Goal: Check status: Check status

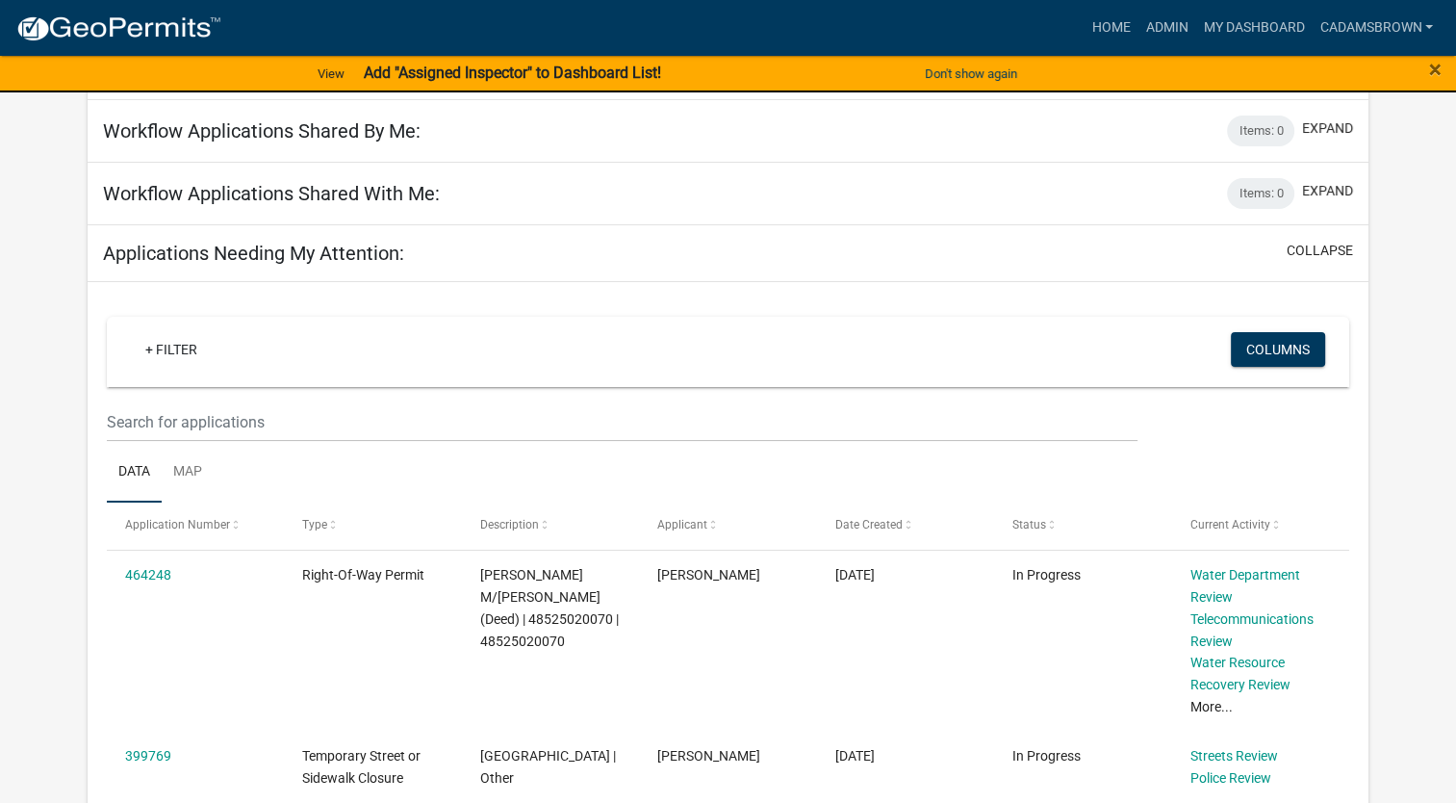
scroll to position [192, 0]
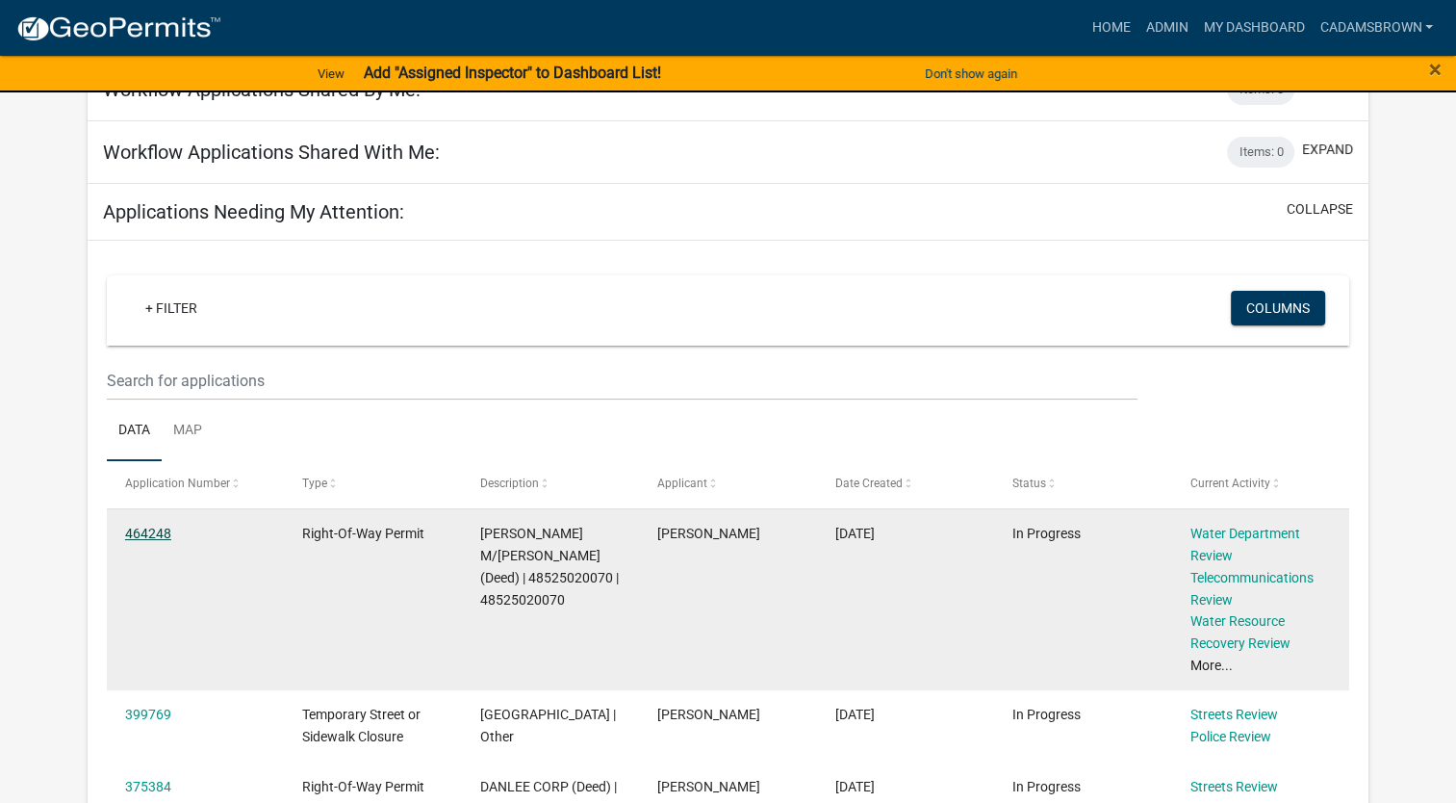
click at [153, 533] on link "464248" at bounding box center [148, 532] width 46 height 15
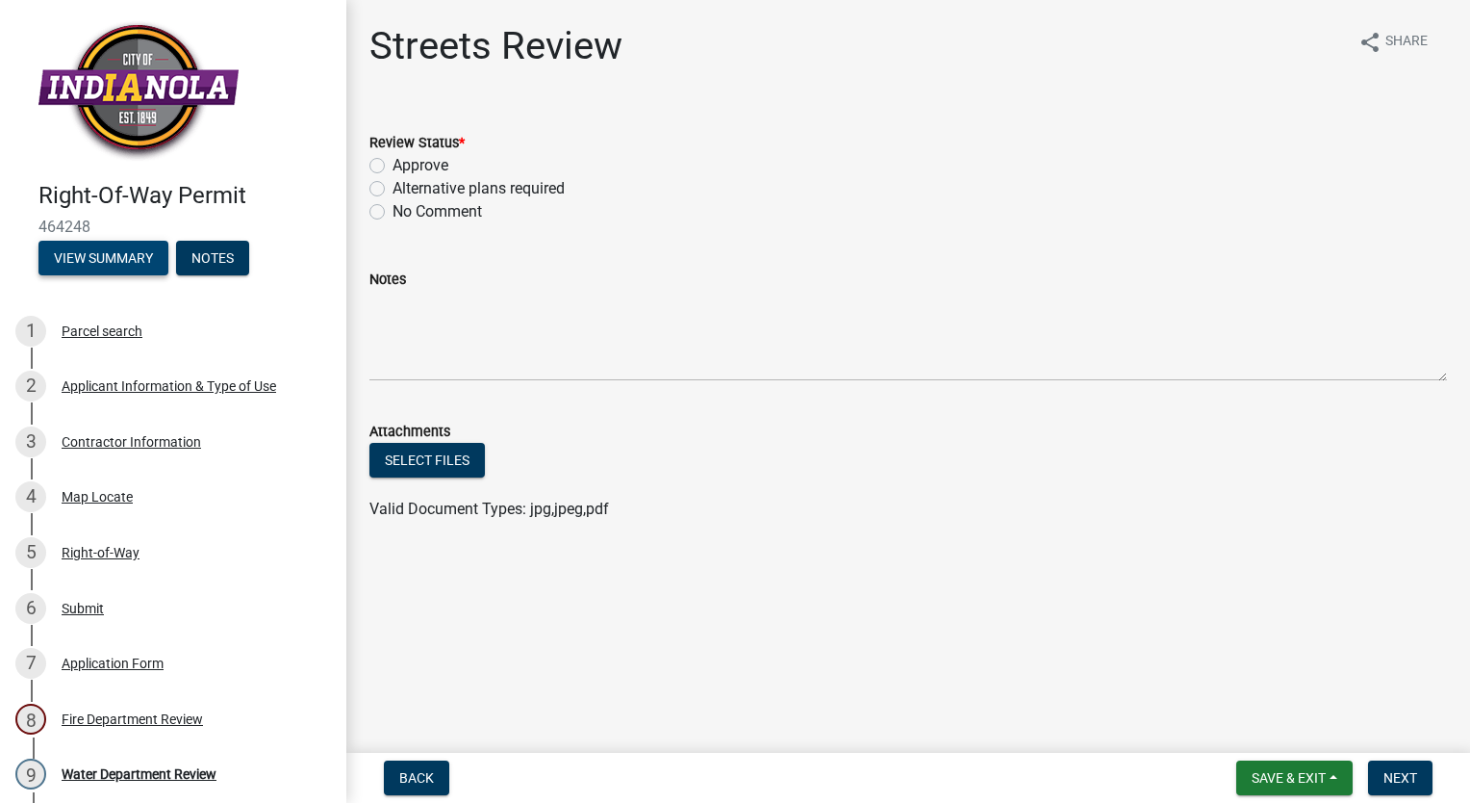
click at [132, 256] on button "View Summary" at bounding box center [103, 258] width 130 height 35
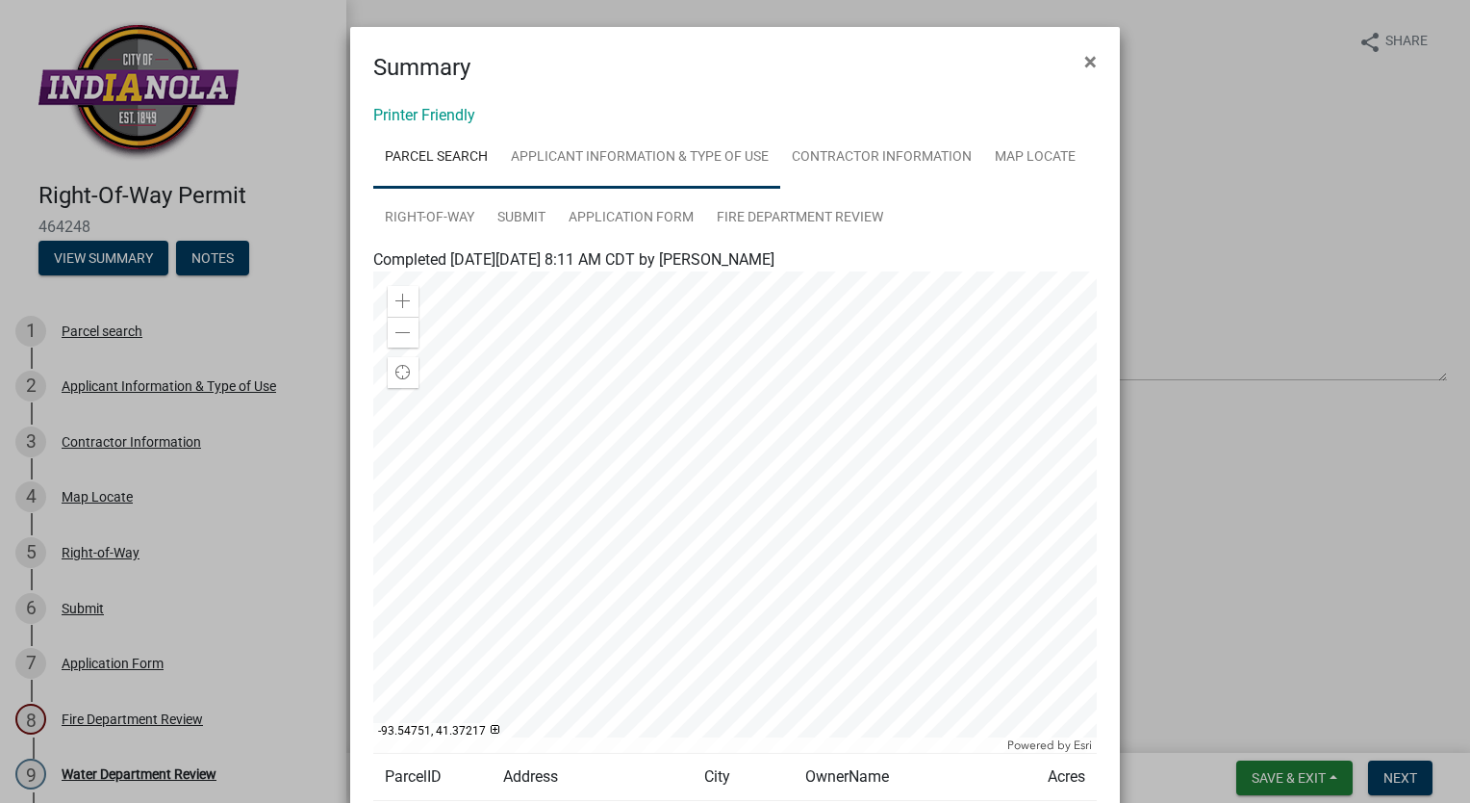
click at [673, 161] on link "Applicant Information & Type of Use" at bounding box center [639, 158] width 281 height 62
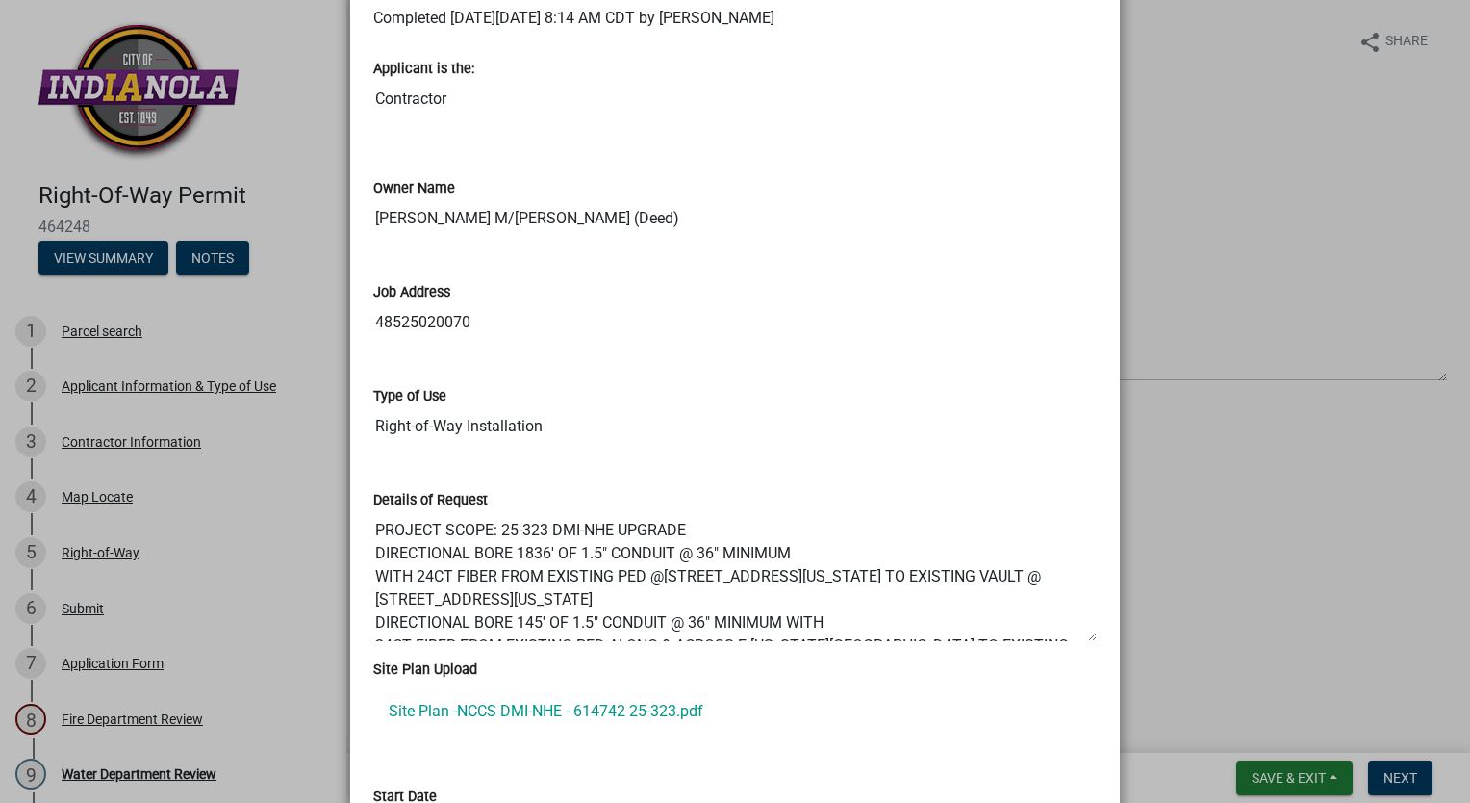
scroll to position [289, 0]
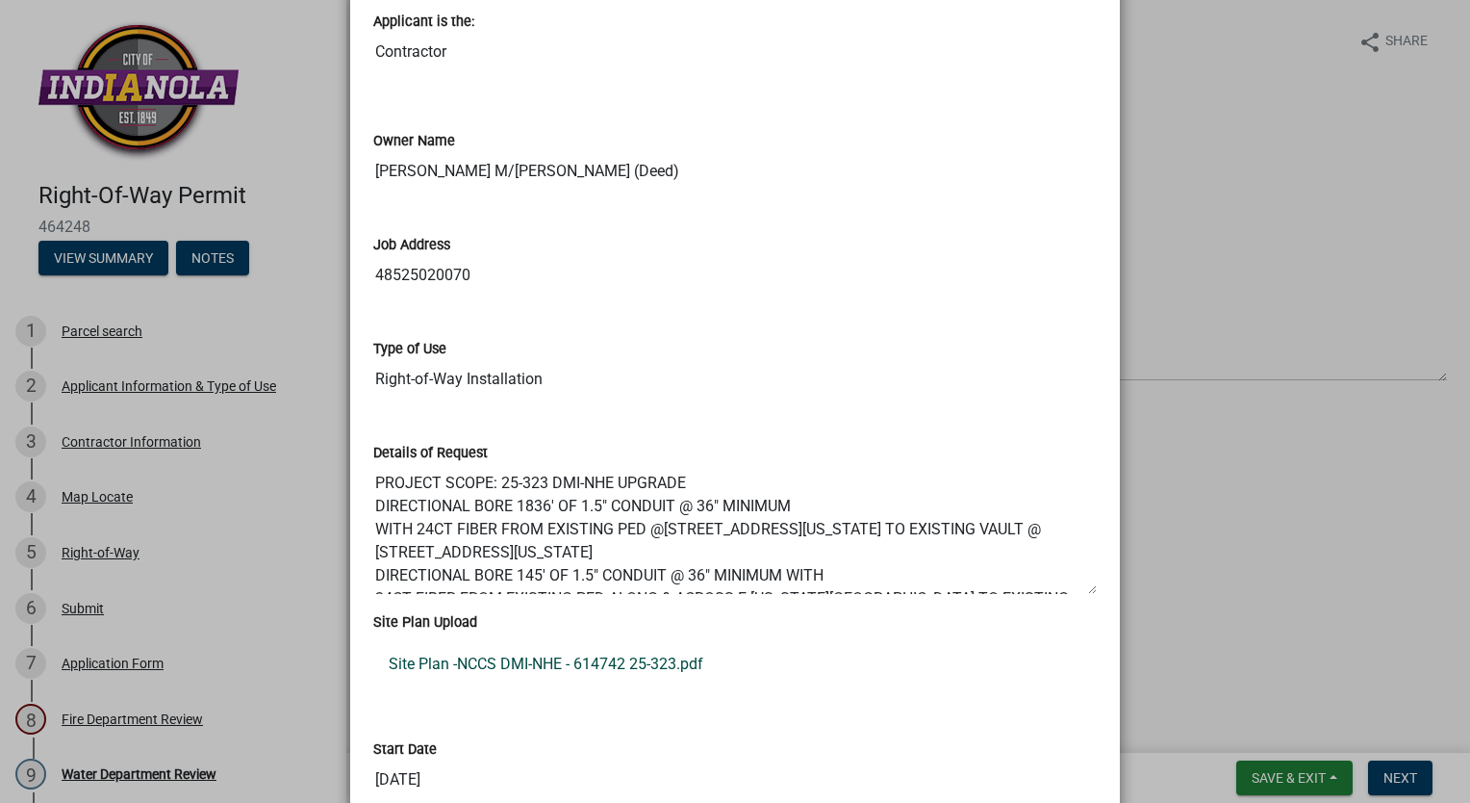
click at [604, 665] on link "Site Plan -NCCS DMI-NHE - 614742 25-323.pdf" at bounding box center [735, 664] width 724 height 46
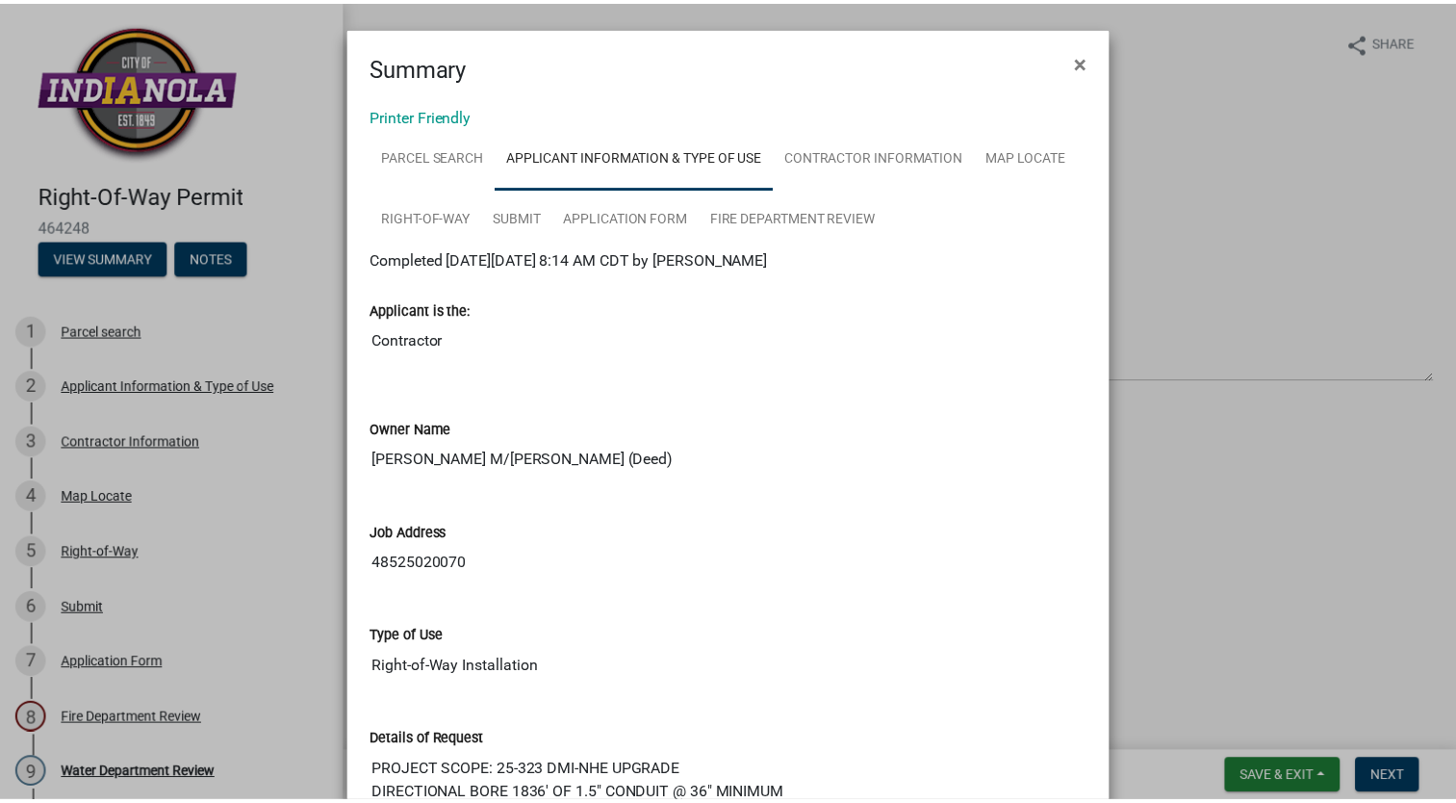
scroll to position [0, 0]
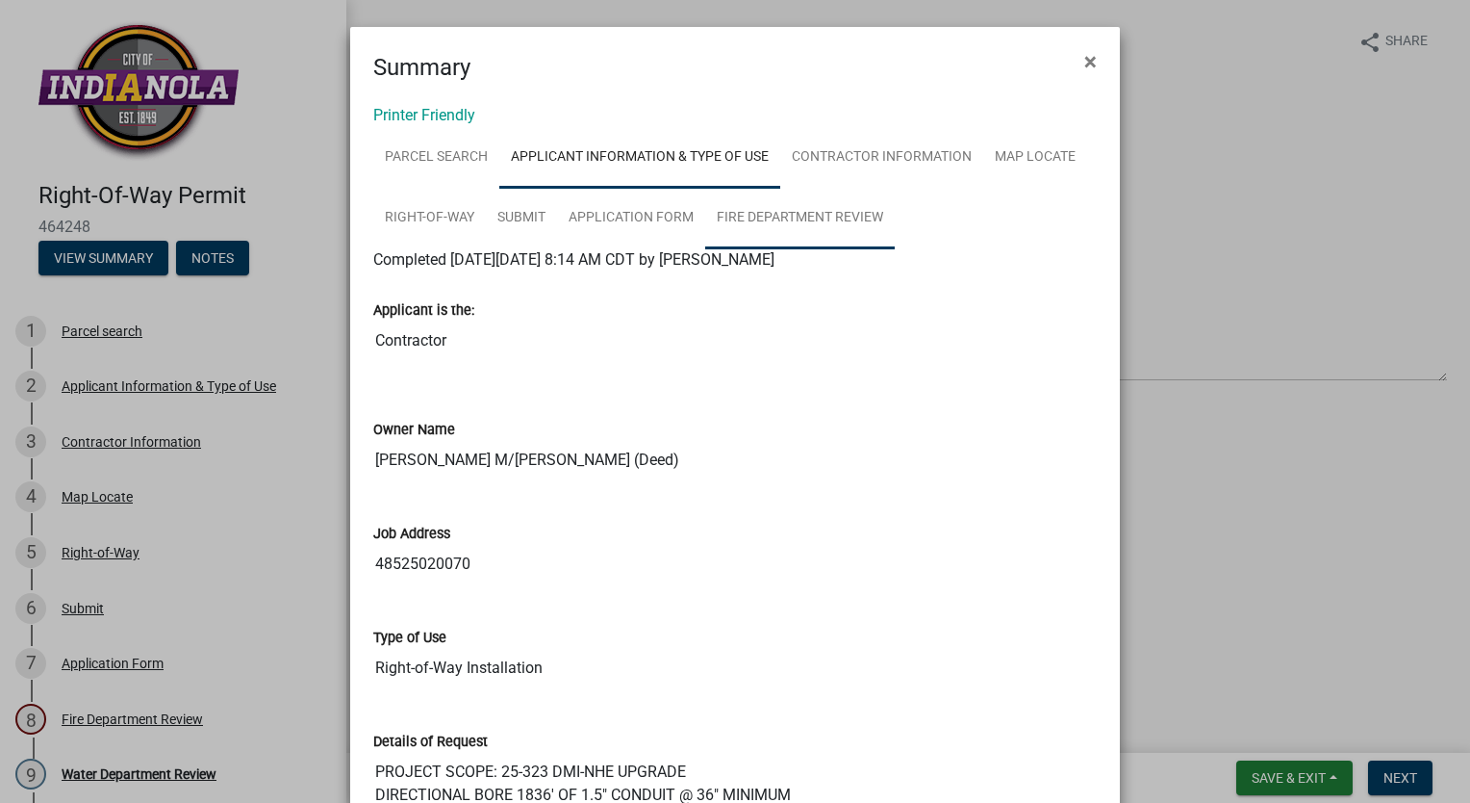
click at [761, 217] on link "Fire Department Review" at bounding box center [800, 219] width 190 height 62
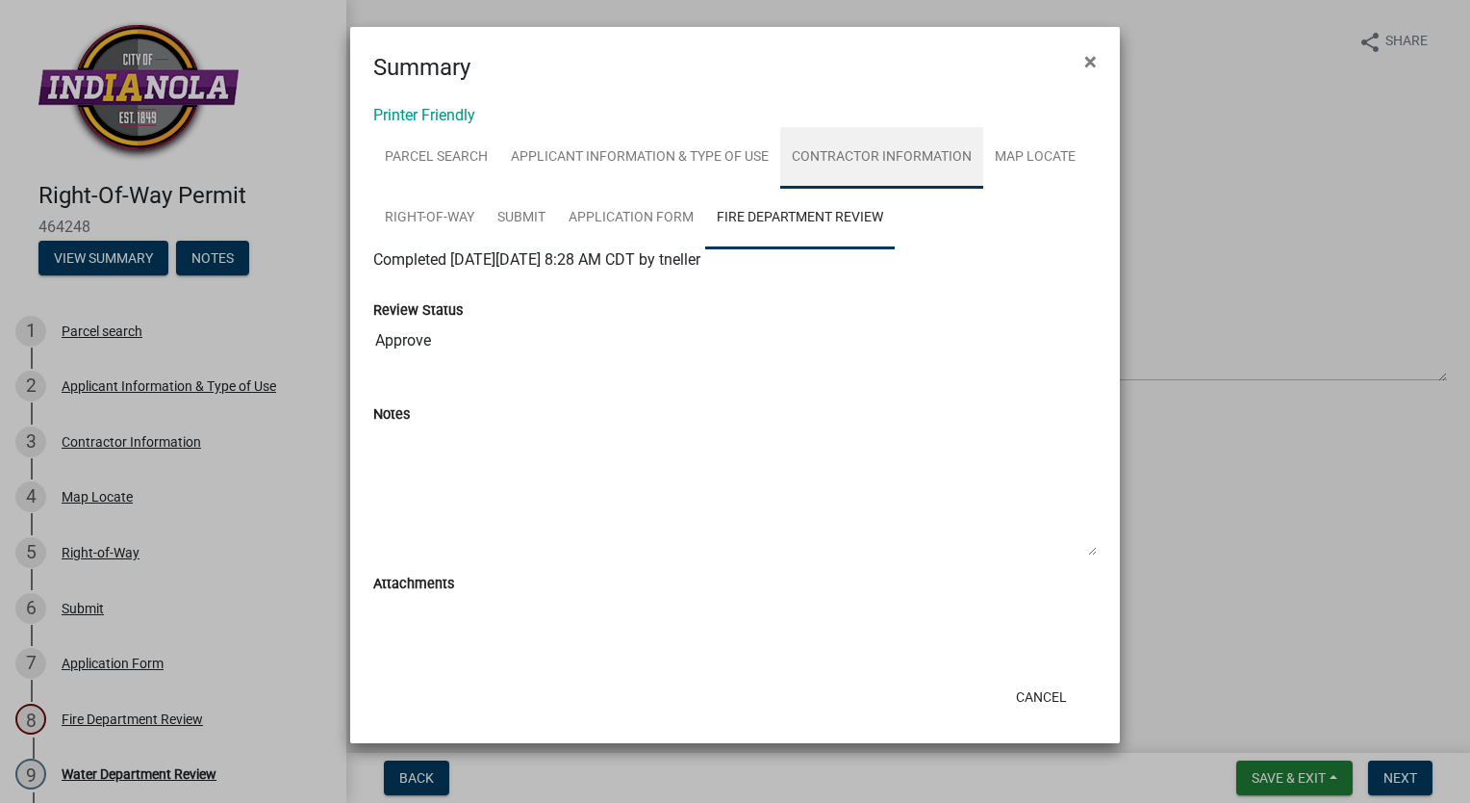
click at [881, 167] on link "Contractor Information" at bounding box center [881, 158] width 203 height 62
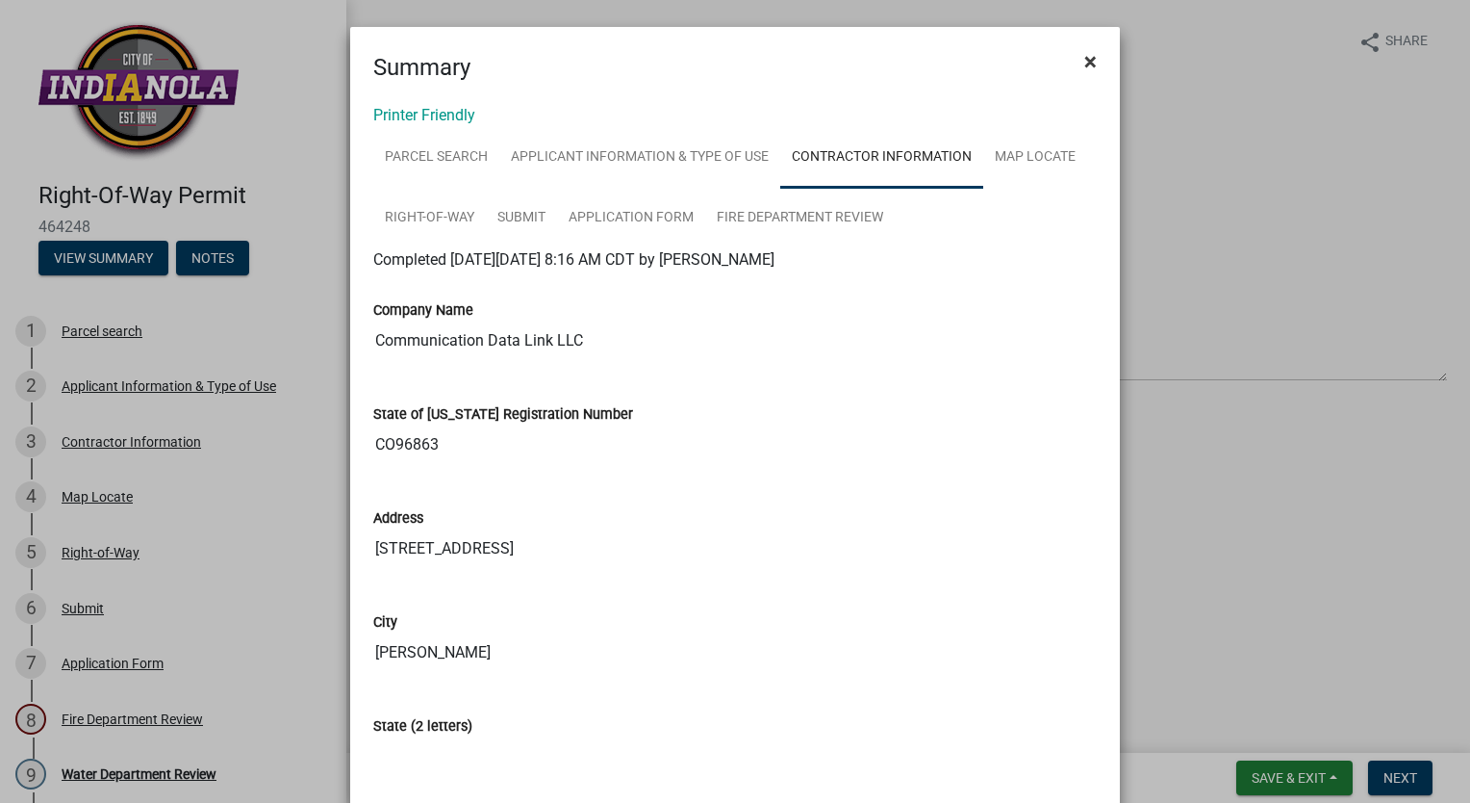
click at [1087, 63] on span "×" at bounding box center [1091, 61] width 13 height 27
